Goal: Task Accomplishment & Management: Use online tool/utility

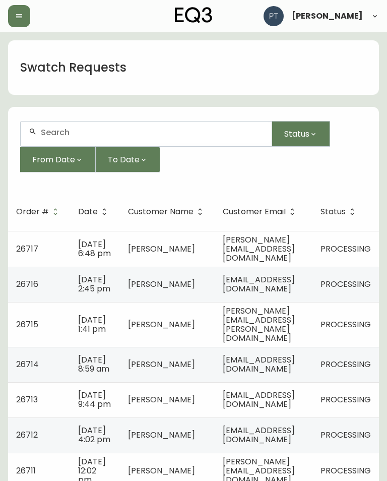
click at [279, 254] on span "[PERSON_NAME][EMAIL_ADDRESS][DOMAIN_NAME]" at bounding box center [259, 249] width 72 height 30
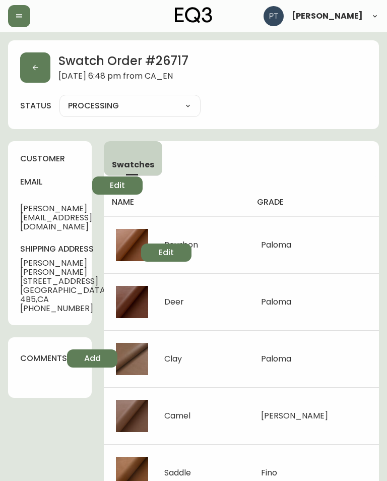
click at [29, 69] on button "button" at bounding box center [35, 67] width 30 height 30
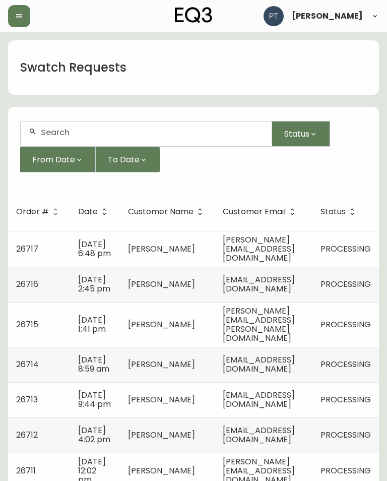
click at [311, 285] on td "[EMAIL_ADDRESS][DOMAIN_NAME]" at bounding box center [264, 284] width 98 height 35
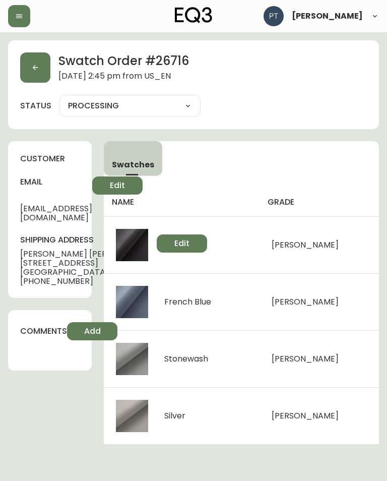
click at [42, 59] on button "button" at bounding box center [35, 67] width 30 height 30
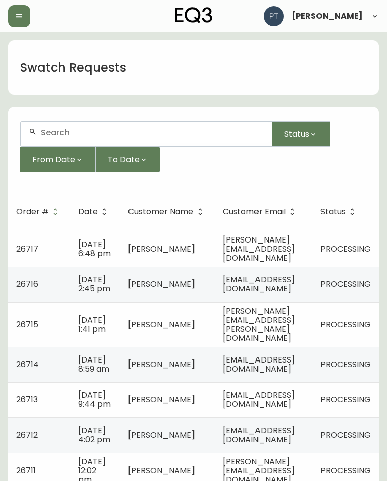
click at [277, 342] on span "[PERSON_NAME][EMAIL_ADDRESS][PERSON_NAME][DOMAIN_NAME]" at bounding box center [259, 324] width 72 height 39
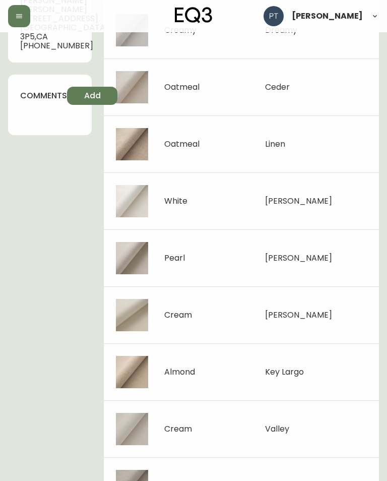
scroll to position [290, 0]
